Goal: Task Accomplishment & Management: Use online tool/utility

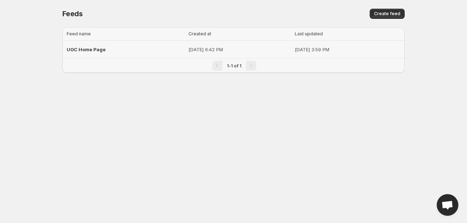
click at [95, 48] on span "UGC Home Page" at bounding box center [86, 49] width 39 height 6
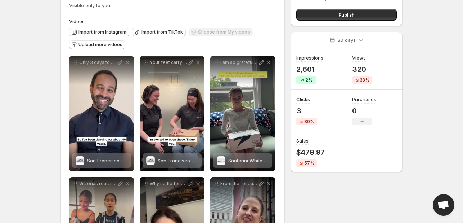
scroll to position [1, 0]
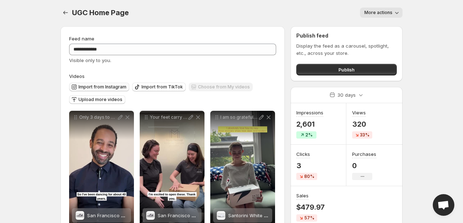
click at [104, 87] on span "Import from Instagram" at bounding box center [102, 87] width 48 height 6
click at [63, 10] on icon "Settings" at bounding box center [65, 12] width 7 height 7
